Goal: Find specific page/section: Find specific page/section

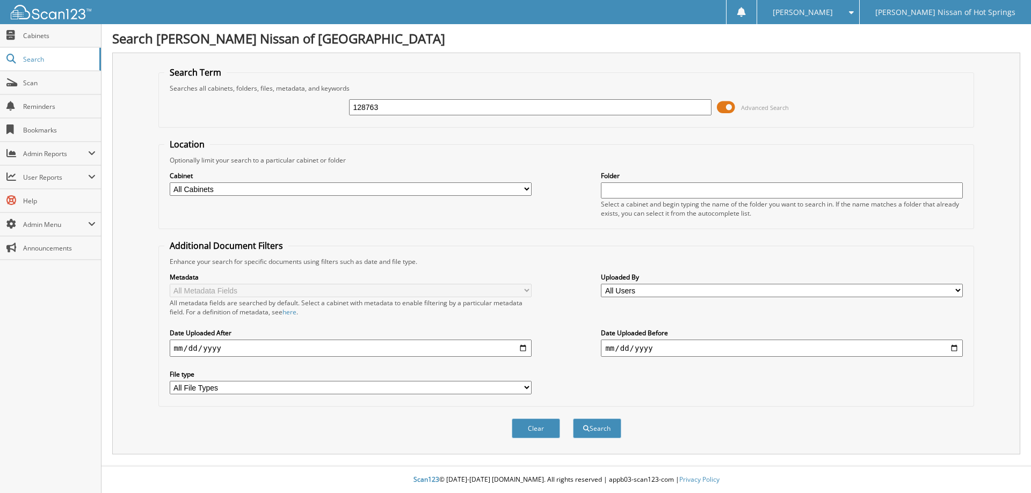
type input "128763"
click at [573, 419] on button "Search" at bounding box center [597, 429] width 48 height 20
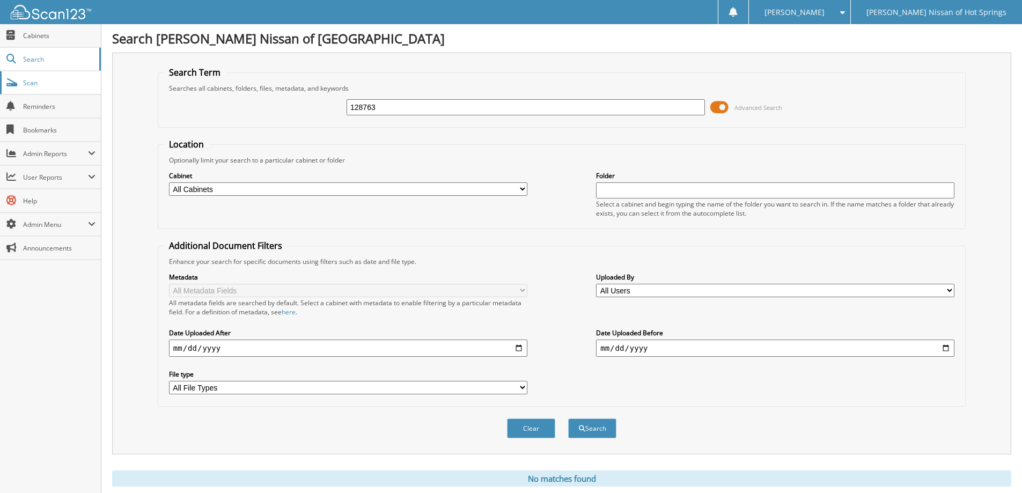
click at [25, 90] on link "Scan" at bounding box center [50, 82] width 101 height 23
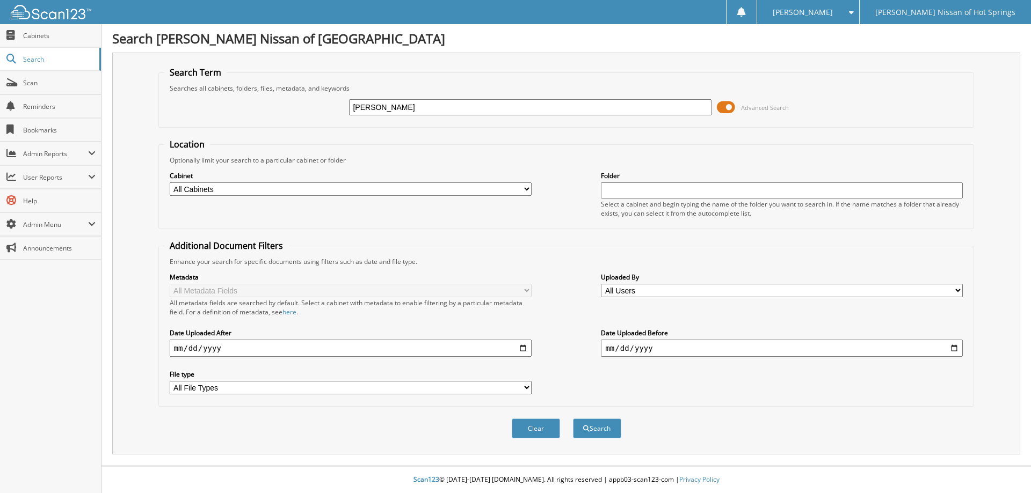
type input "KAYLA WILLIAMS"
click at [573, 419] on button "Search" at bounding box center [597, 429] width 48 height 20
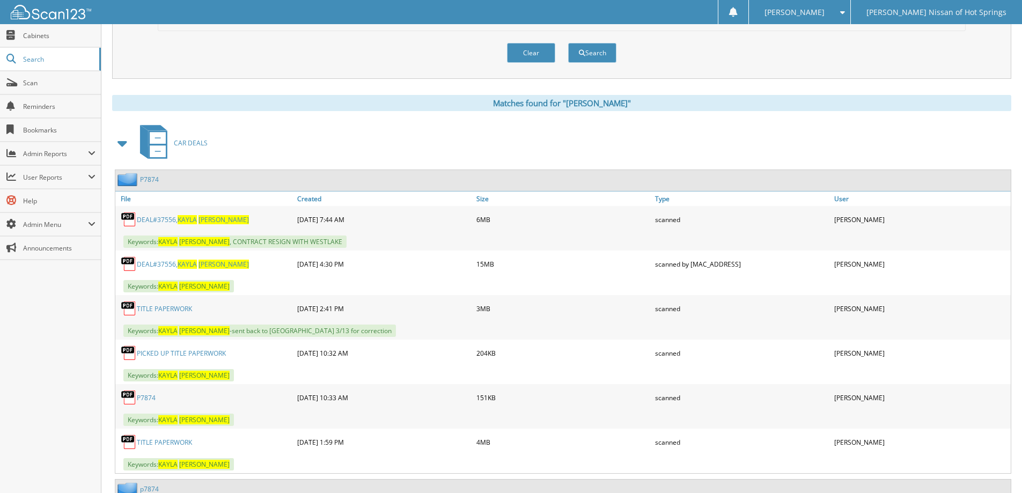
scroll to position [483, 0]
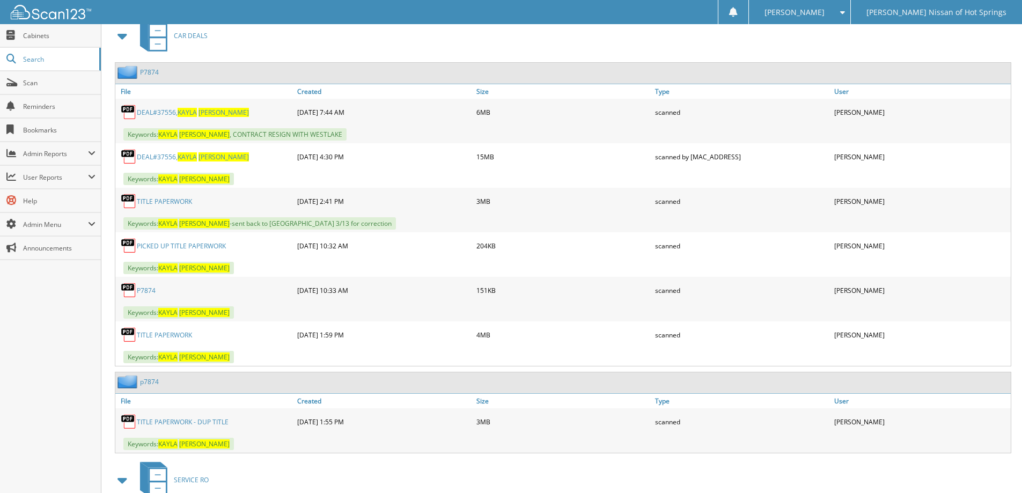
click at [184, 114] on span "KAYLA" at bounding box center [187, 112] width 19 height 9
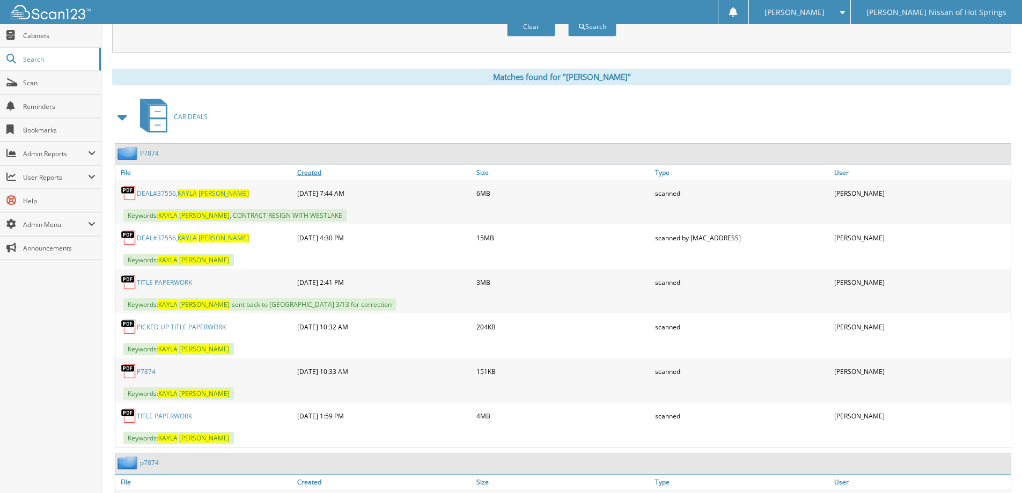
scroll to position [322, 0]
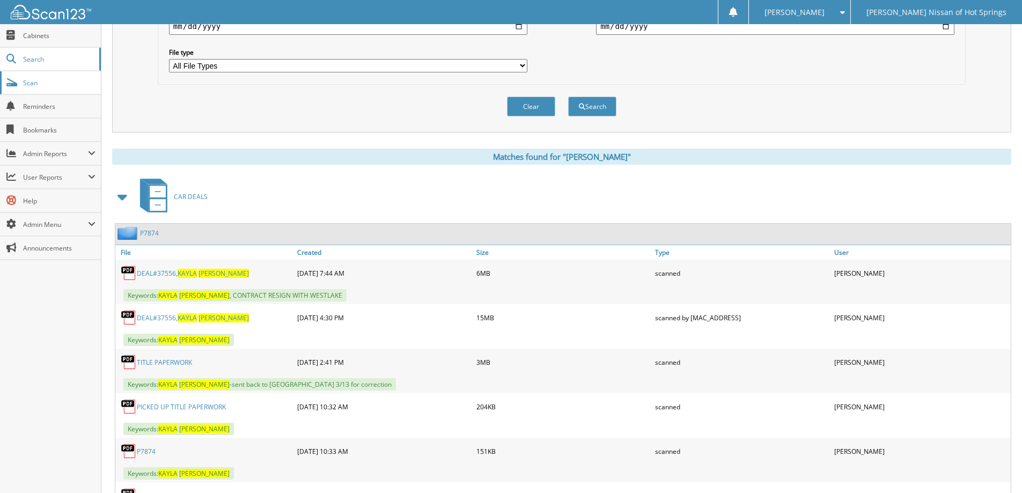
click at [44, 82] on span "Scan" at bounding box center [59, 82] width 72 height 9
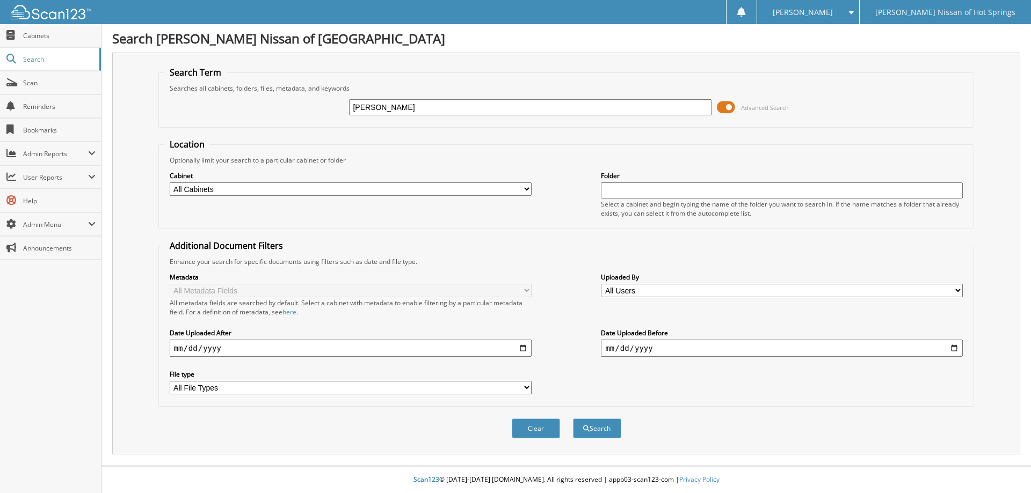
type input "[PERSON_NAME]"
click at [573, 419] on button "Search" at bounding box center [597, 429] width 48 height 20
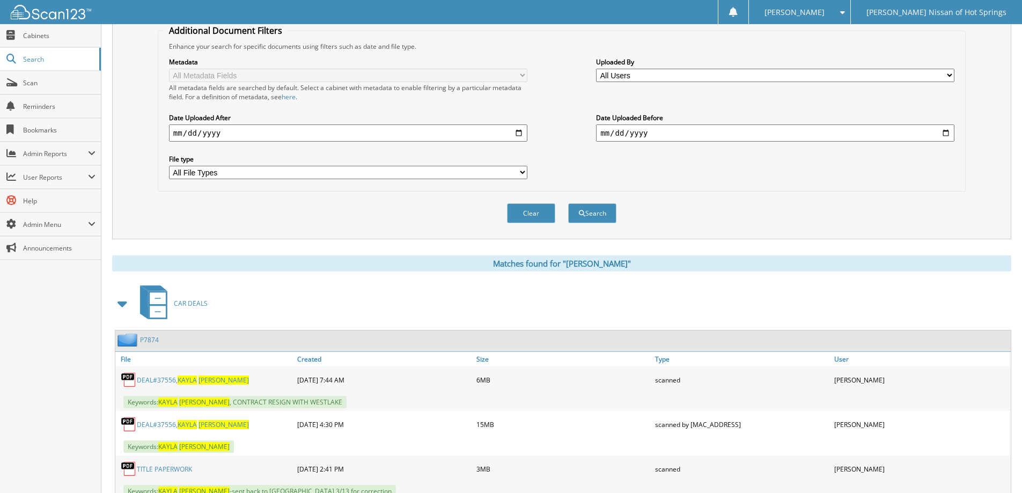
scroll to position [429, 0]
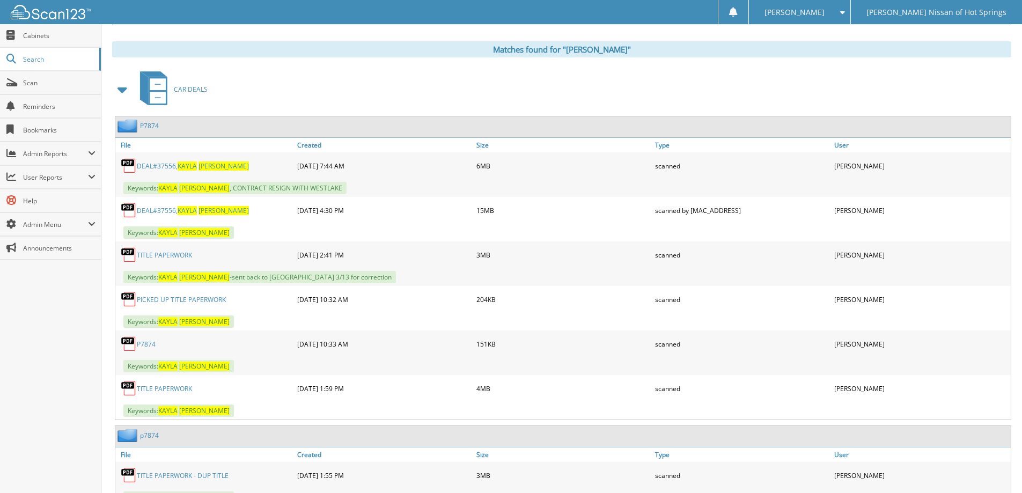
click at [223, 207] on span "[PERSON_NAME]" at bounding box center [224, 210] width 50 height 9
